Goal: Task Accomplishment & Management: Manage account settings

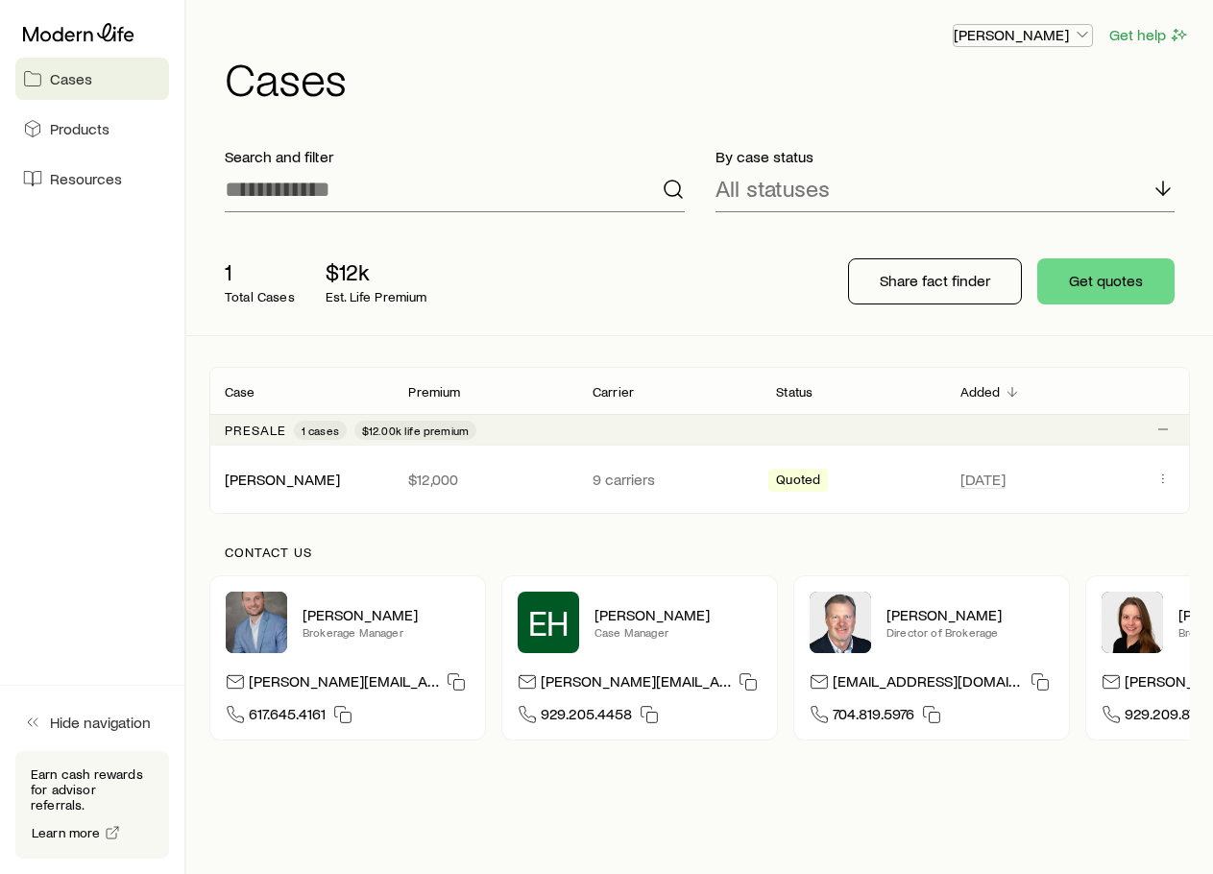
click at [1047, 35] on p "[PERSON_NAME]" at bounding box center [1023, 34] width 138 height 19
click at [1020, 93] on span "Licenses and contracts" at bounding box center [984, 87] width 157 height 19
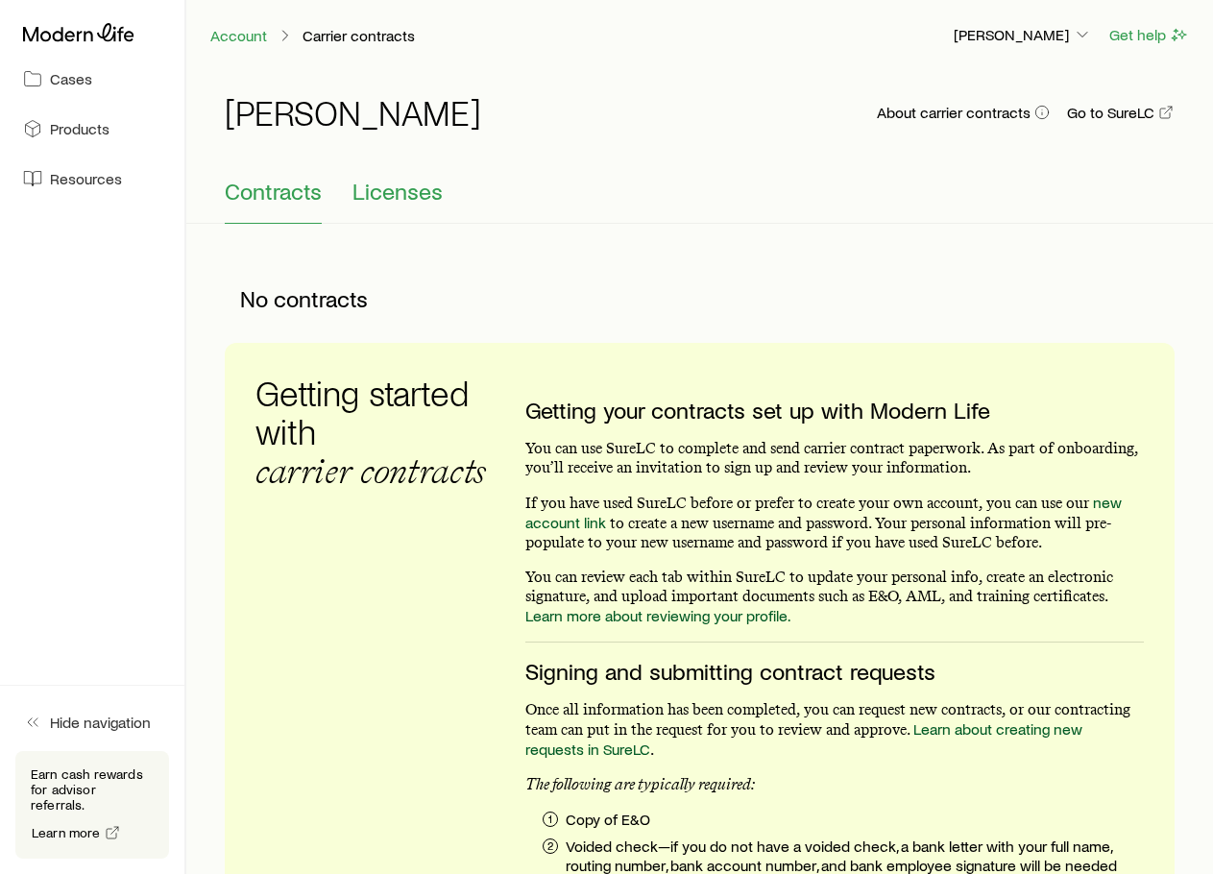
click at [394, 188] on span "Licenses" at bounding box center [397, 191] width 90 height 27
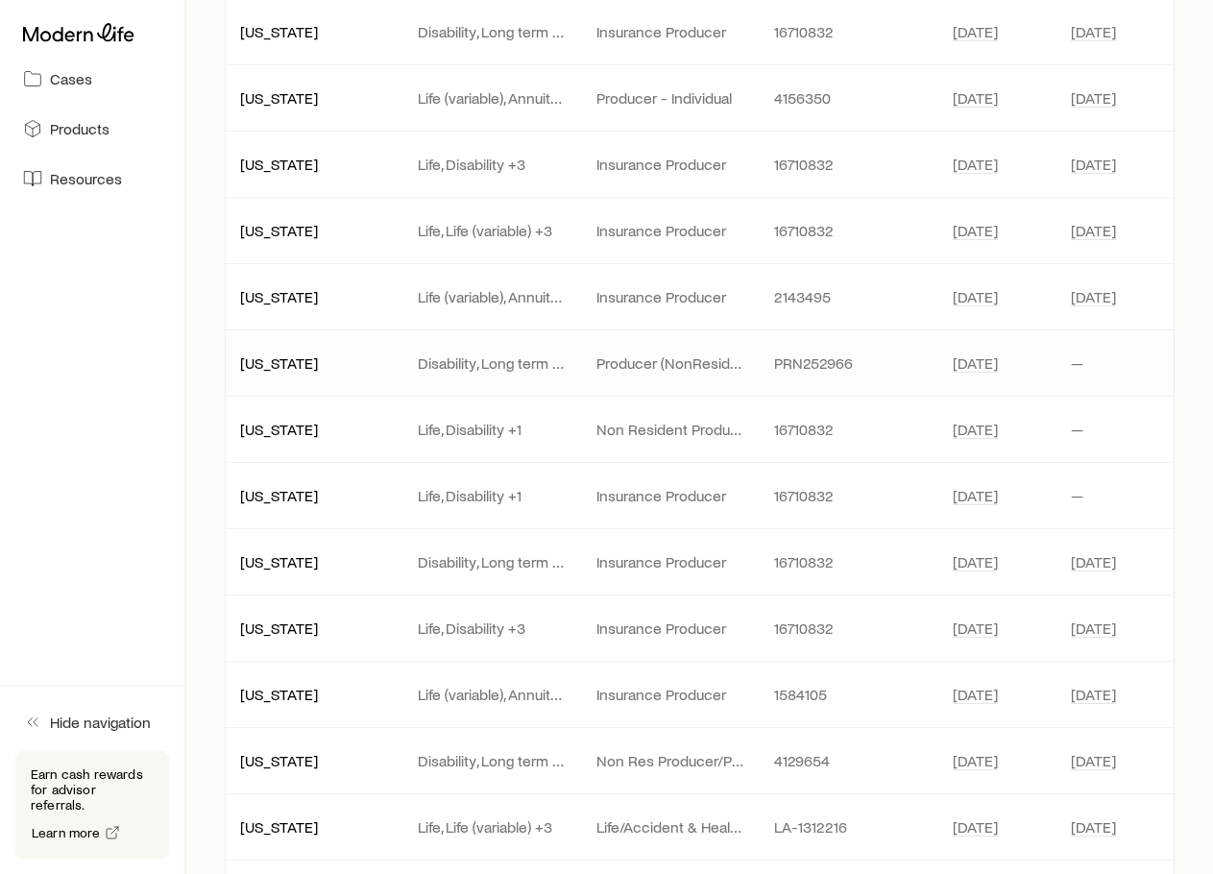
scroll to position [1056, 0]
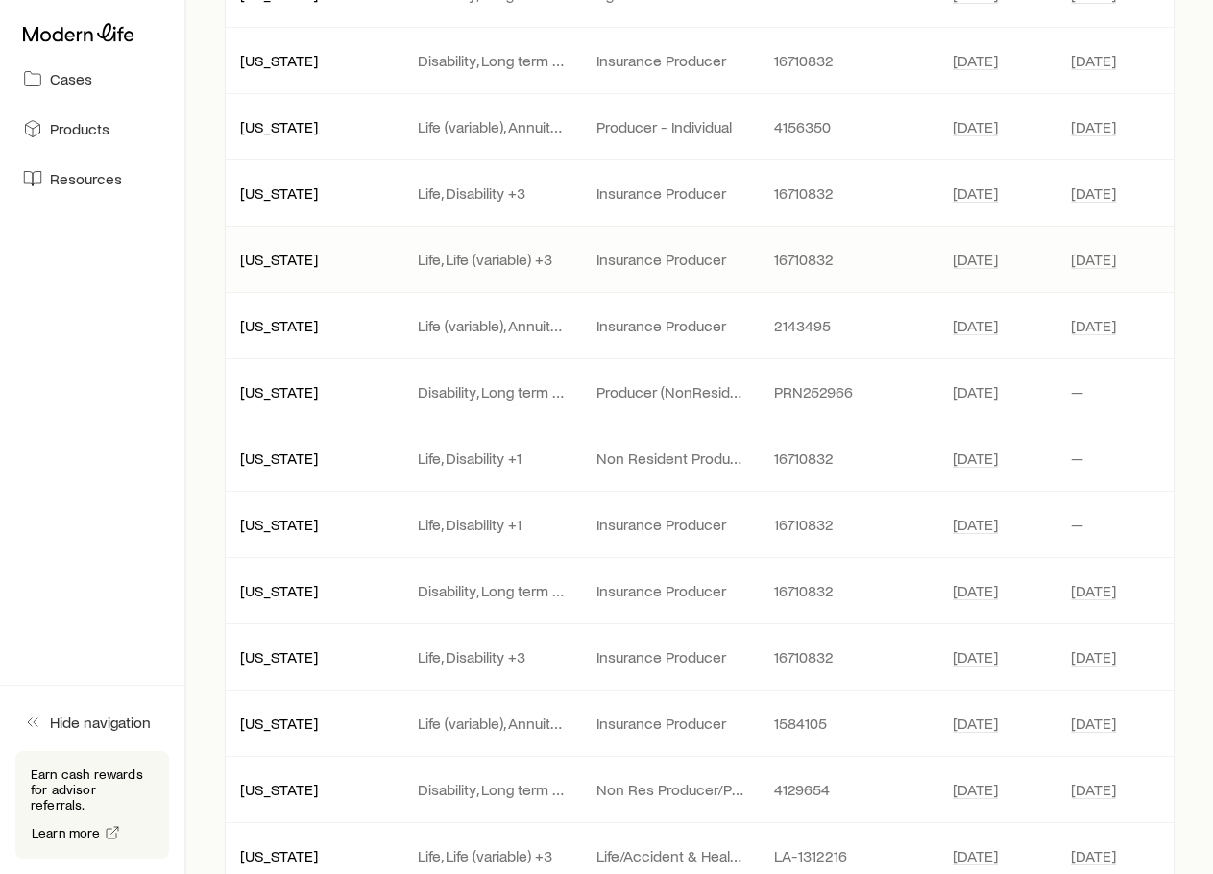
click at [531, 261] on p "Life, Life (variable) +3" at bounding box center [491, 259] width 147 height 19
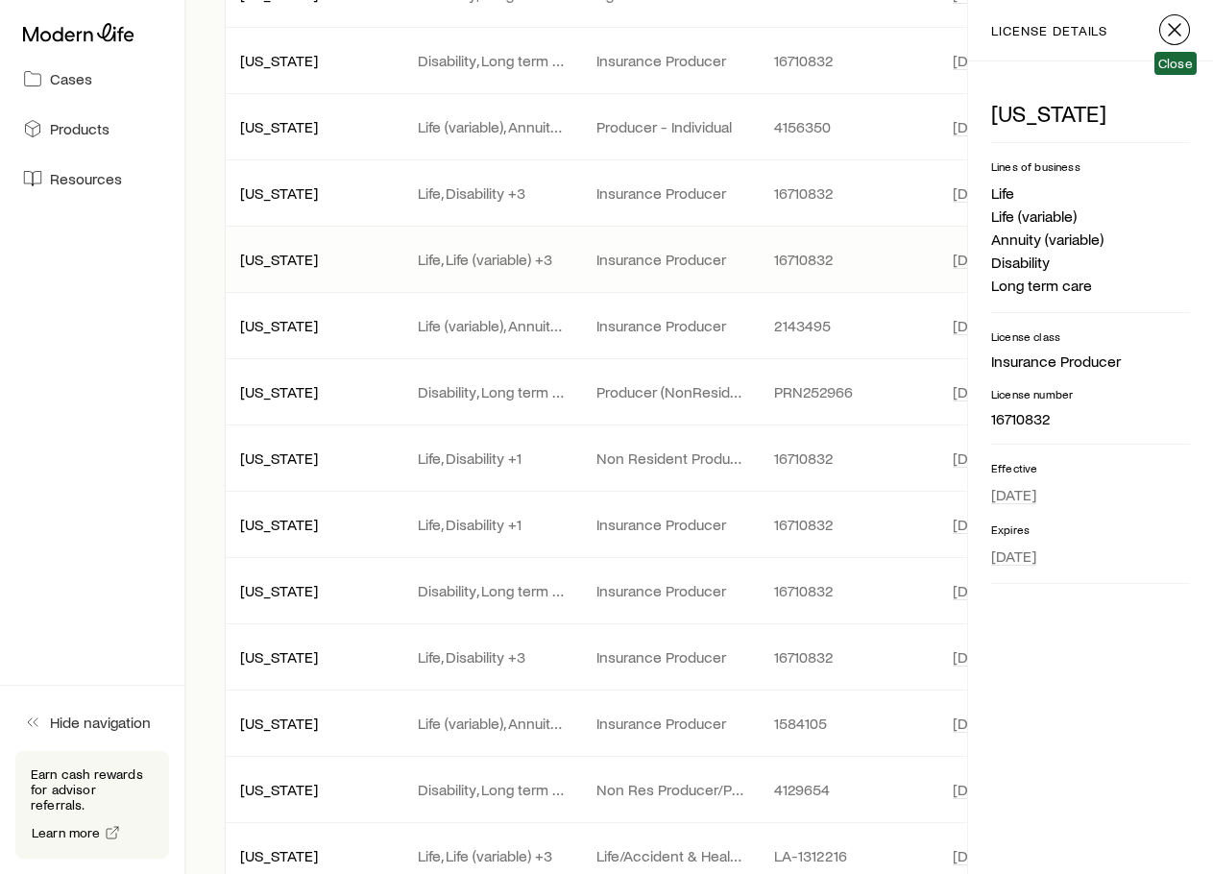
click at [1176, 32] on line "button" at bounding box center [1175, 30] width 12 height 12
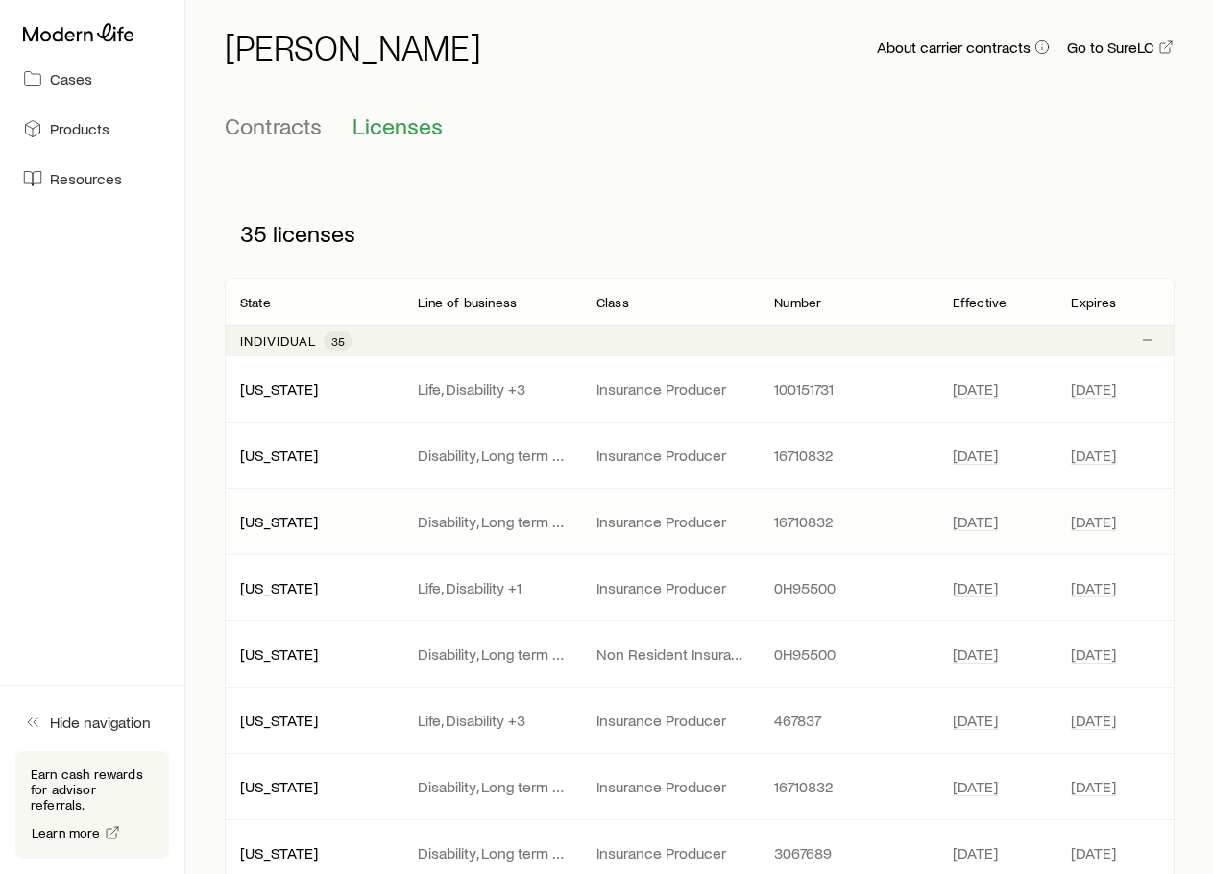
scroll to position [0, 0]
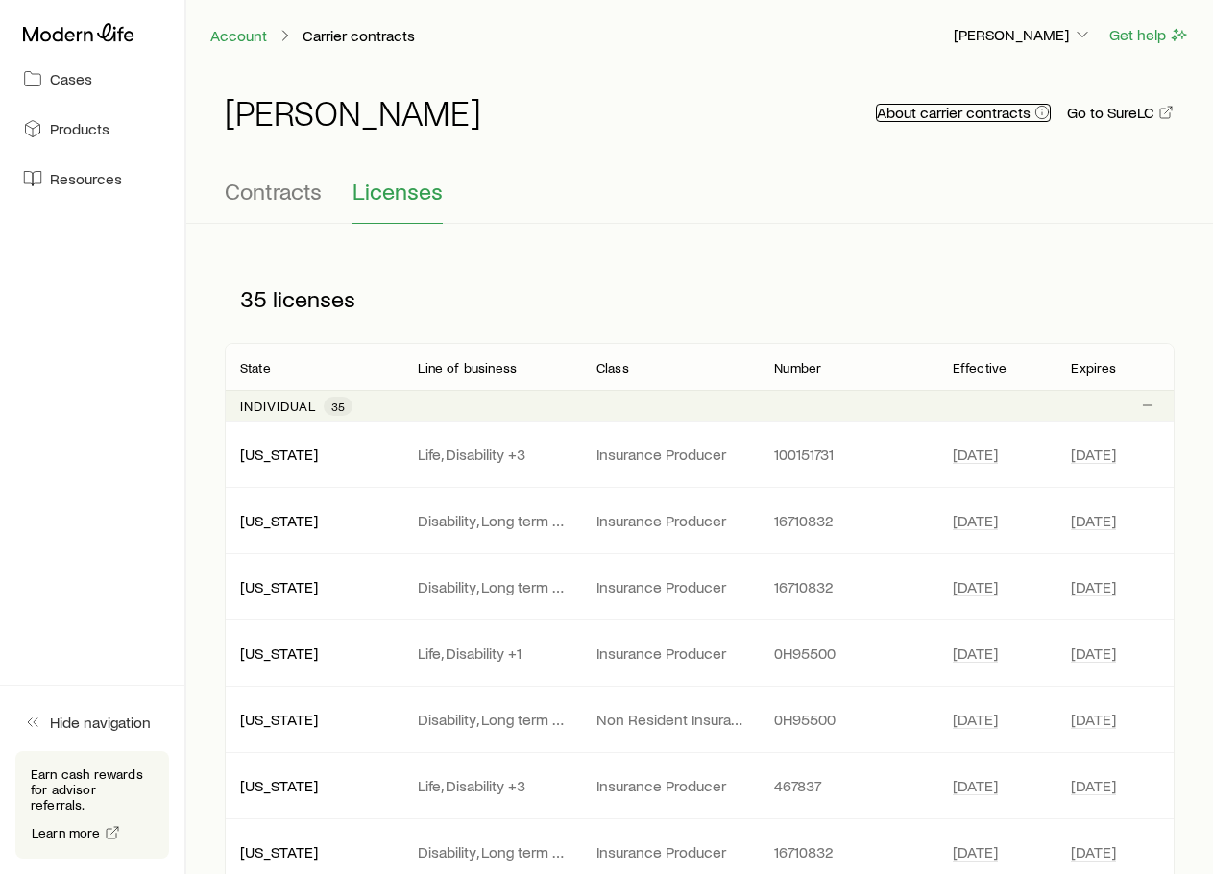
click at [1035, 112] on icon "button" at bounding box center [1041, 112] width 15 height 15
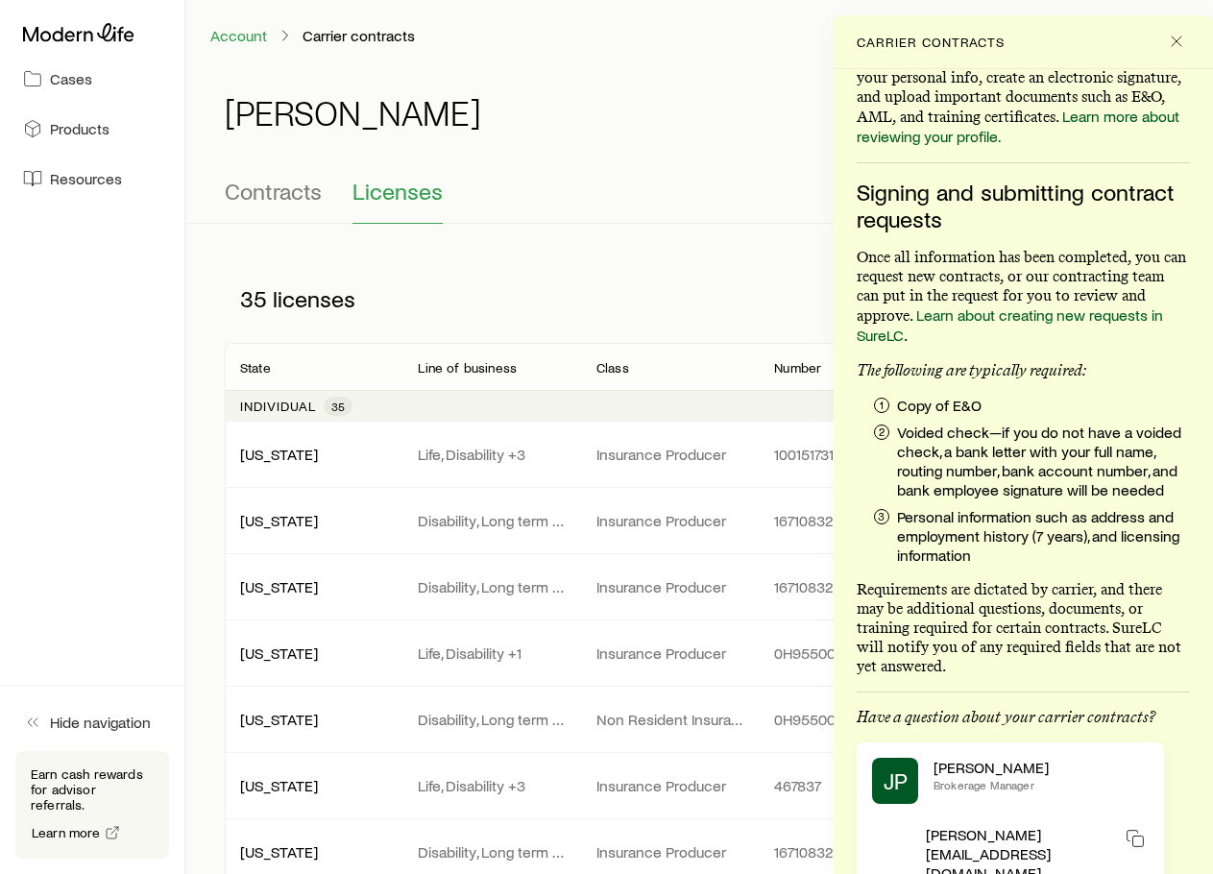
scroll to position [381, 0]
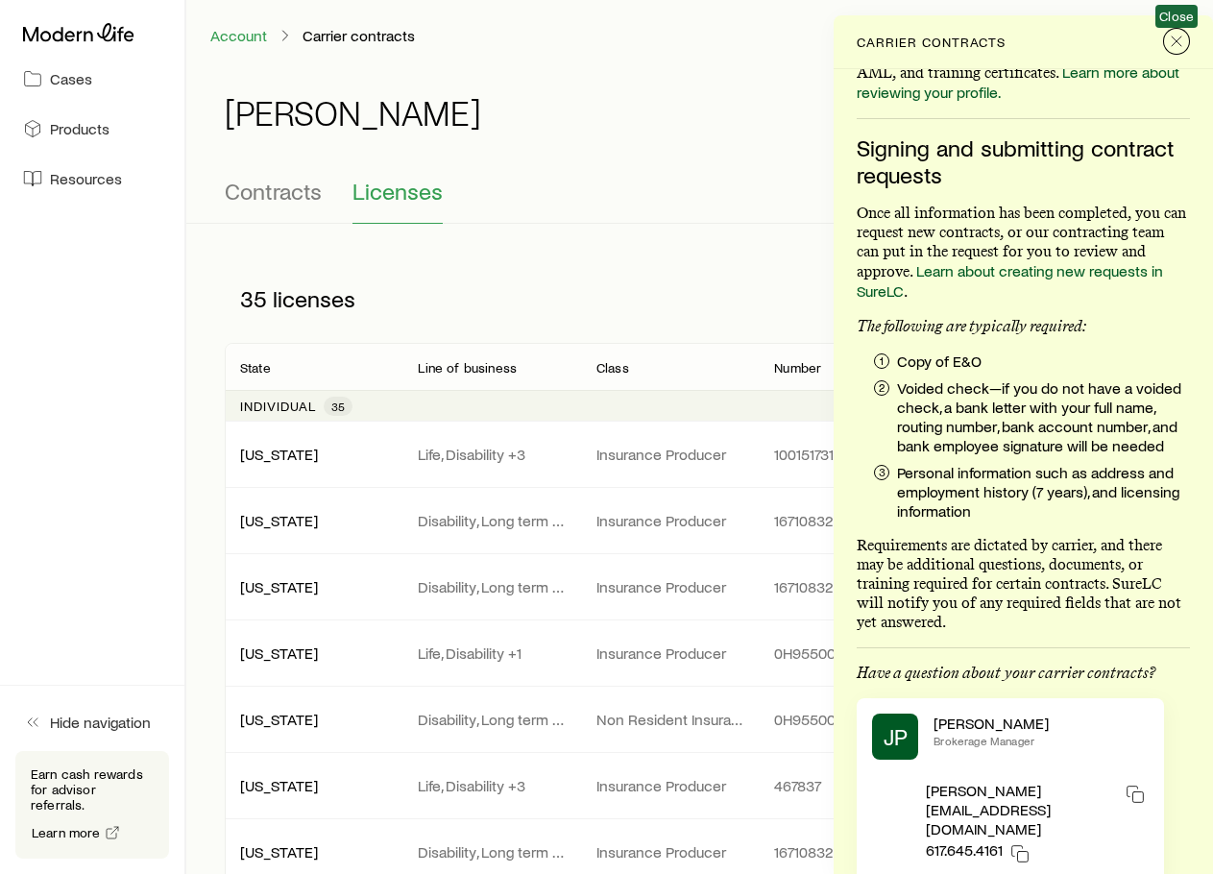
click at [1173, 36] on icon "Close" at bounding box center [1176, 41] width 19 height 19
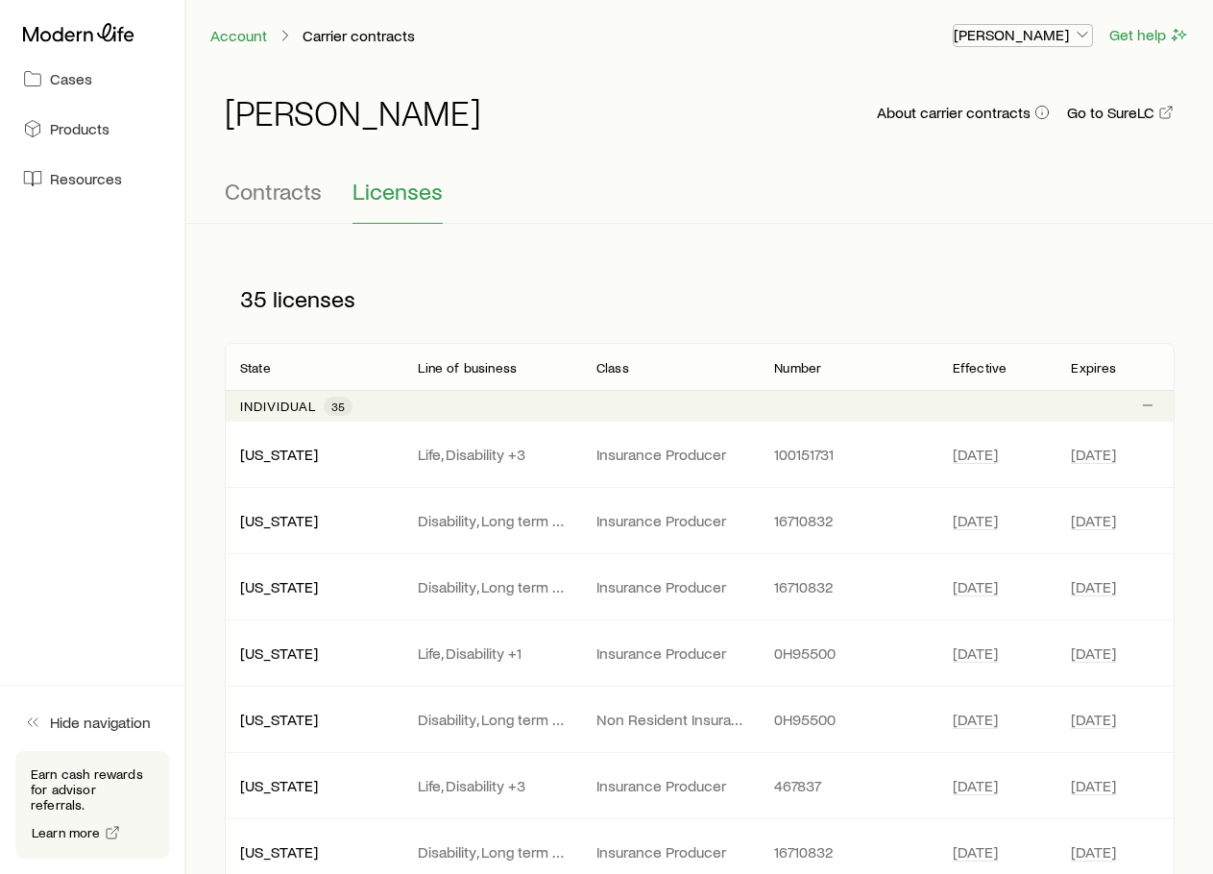
click at [1047, 37] on p "[PERSON_NAME]" at bounding box center [1023, 34] width 138 height 19
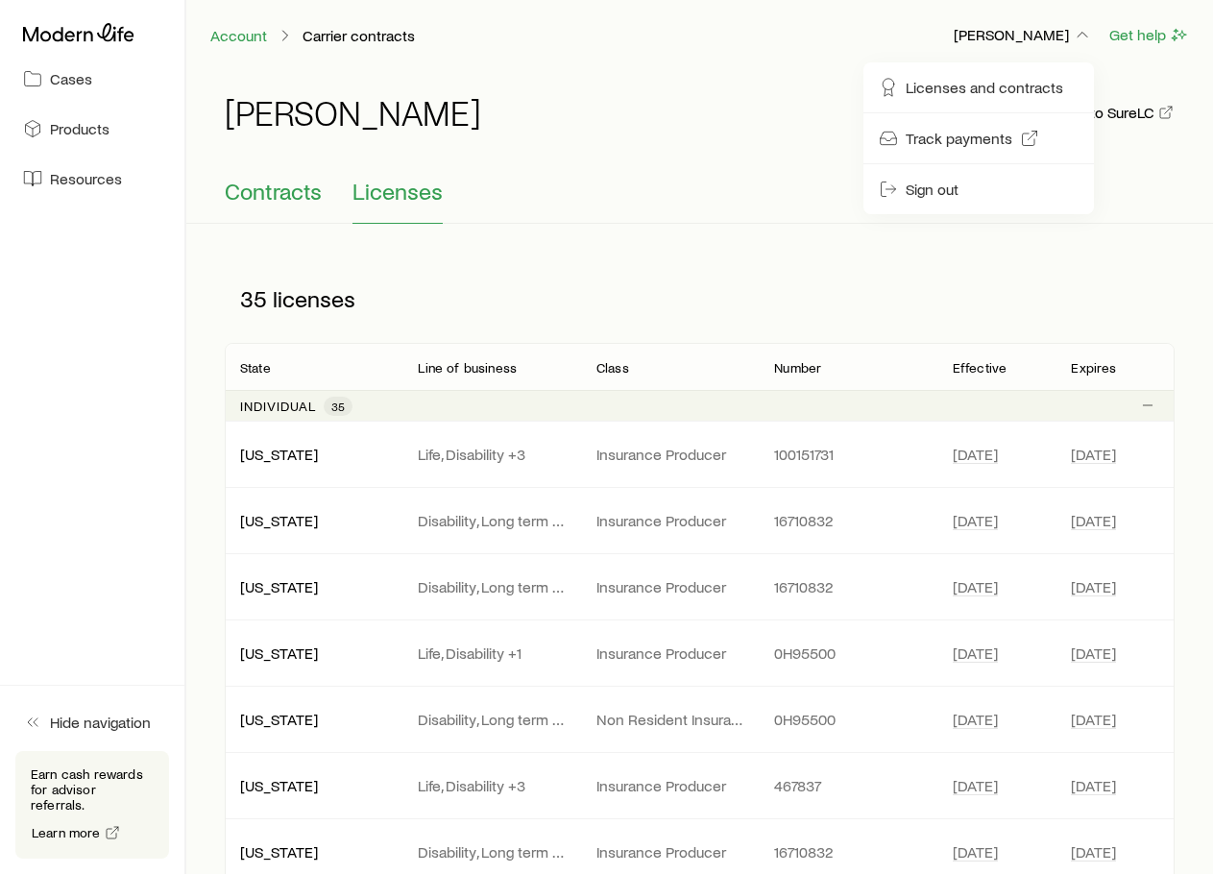
click at [254, 199] on span "Contracts" at bounding box center [273, 191] width 97 height 27
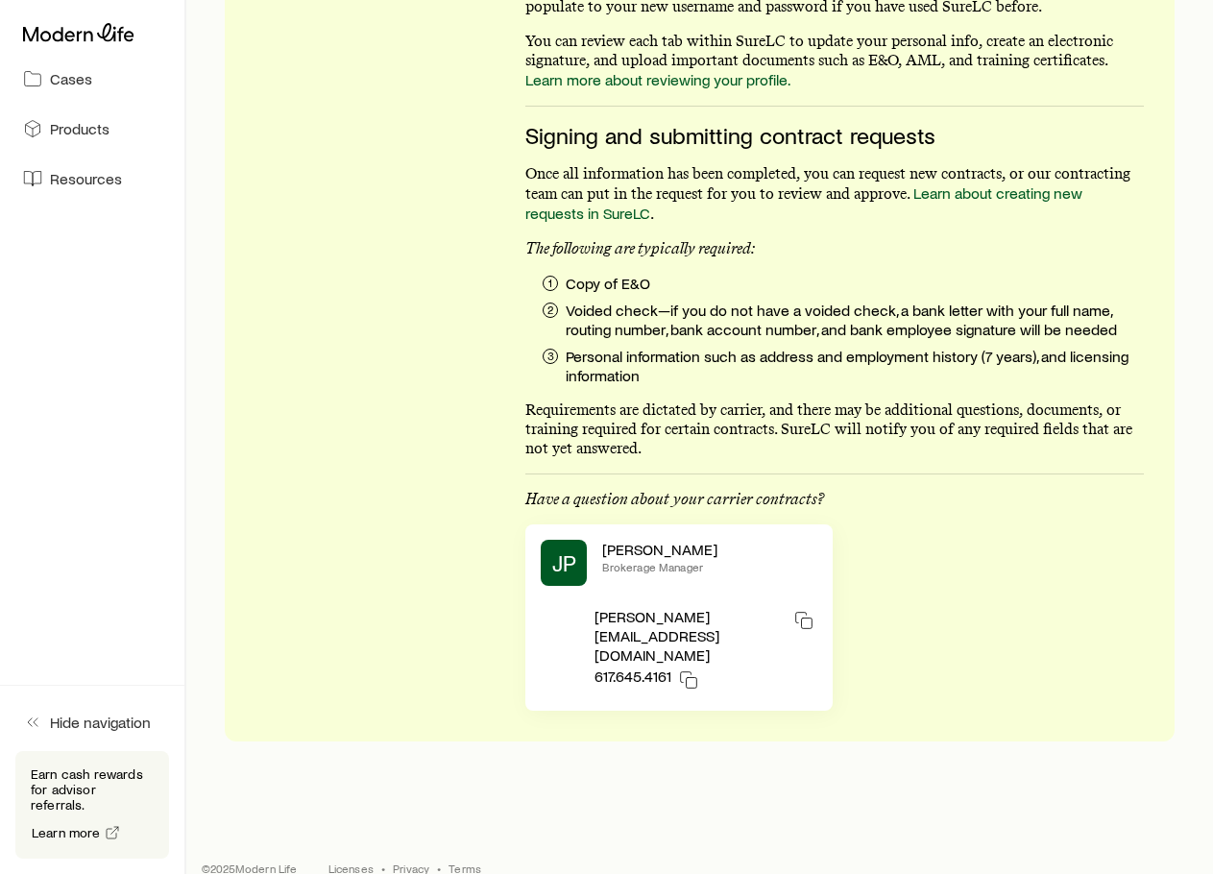
scroll to position [0, 0]
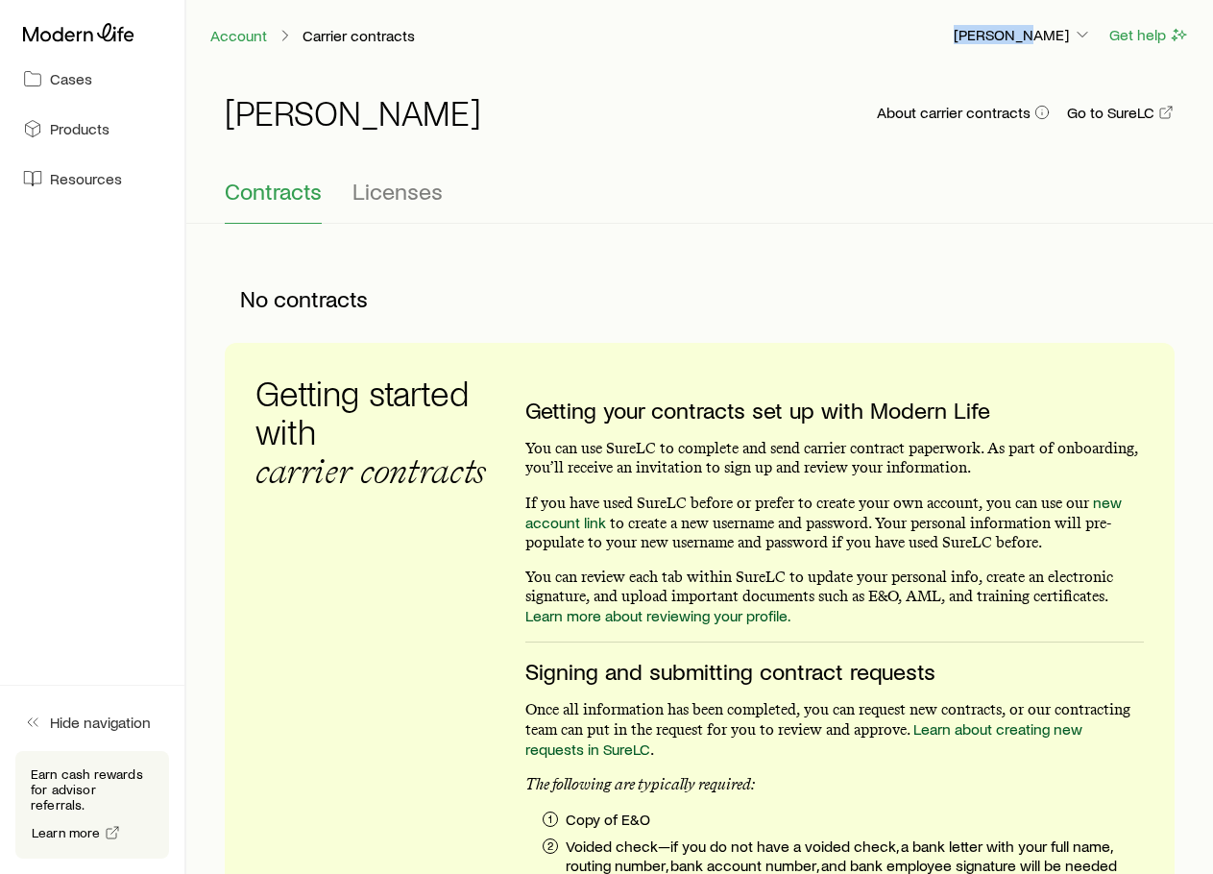
click at [1039, 25] on div "Account Carrier contracts [PERSON_NAME] Get help" at bounding box center [699, 35] width 1027 height 70
click at [1043, 35] on p "[PERSON_NAME]" at bounding box center [1023, 34] width 138 height 19
